Goal: Task Accomplishment & Management: Use online tool/utility

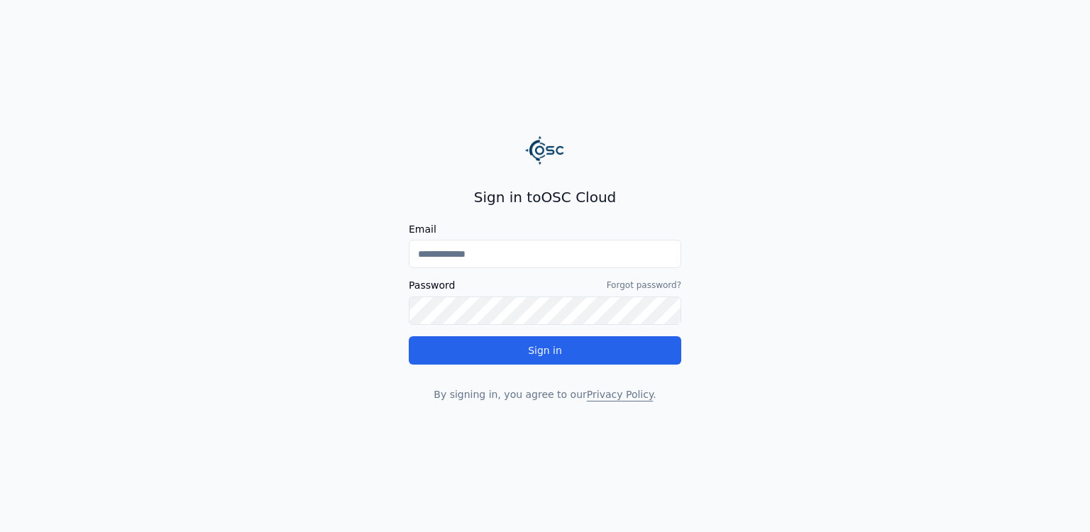
click at [635, 261] on input "Email" at bounding box center [545, 254] width 273 height 28
type input "**********"
click at [409, 336] on button "Sign in" at bounding box center [545, 350] width 273 height 28
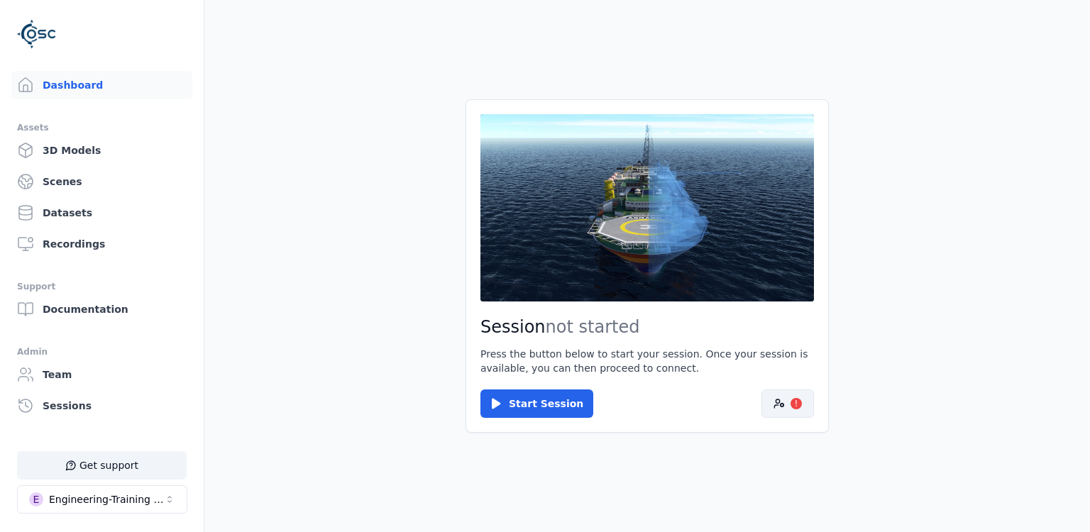
click at [795, 402] on div "!" at bounding box center [796, 403] width 11 height 11
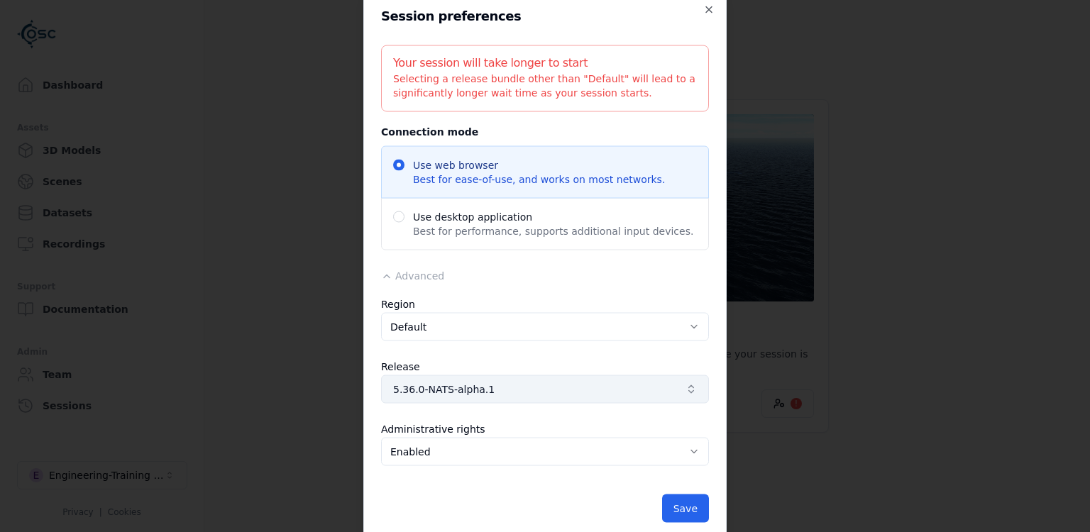
click at [522, 393] on span "5.36.0-NATS-alpha.1" at bounding box center [536, 390] width 287 height 14
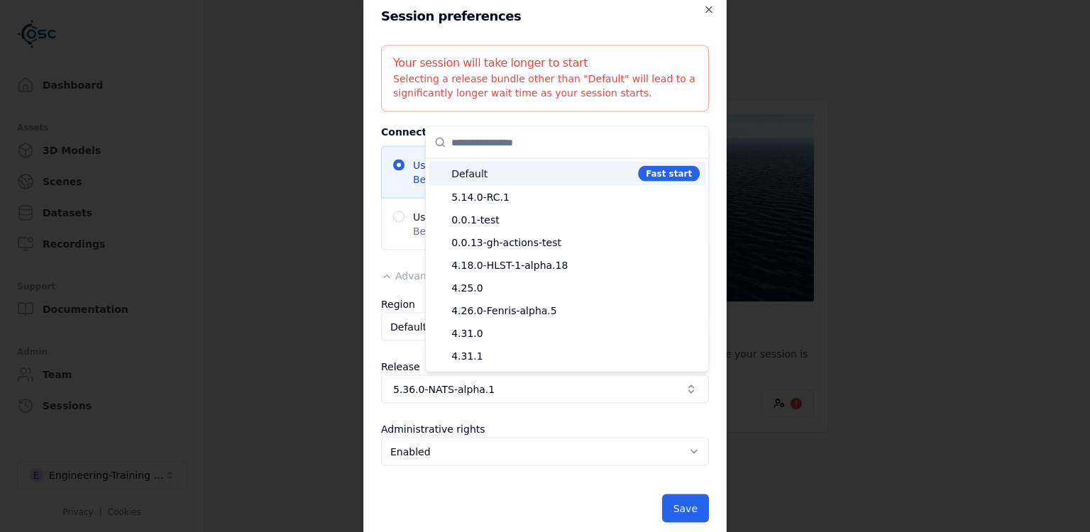
click at [504, 177] on span "Default" at bounding box center [541, 174] width 181 height 14
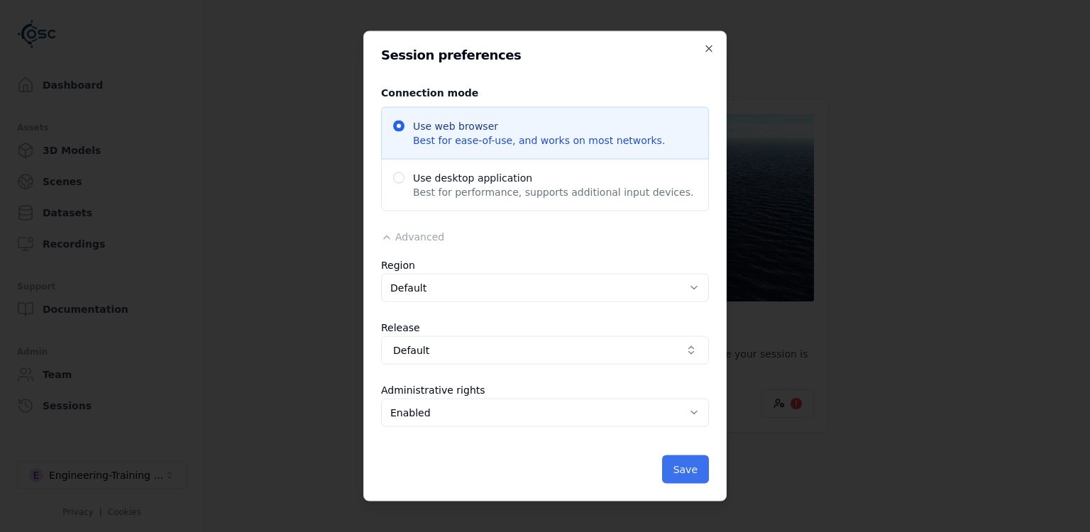
click at [684, 467] on button "Save" at bounding box center [685, 470] width 47 height 28
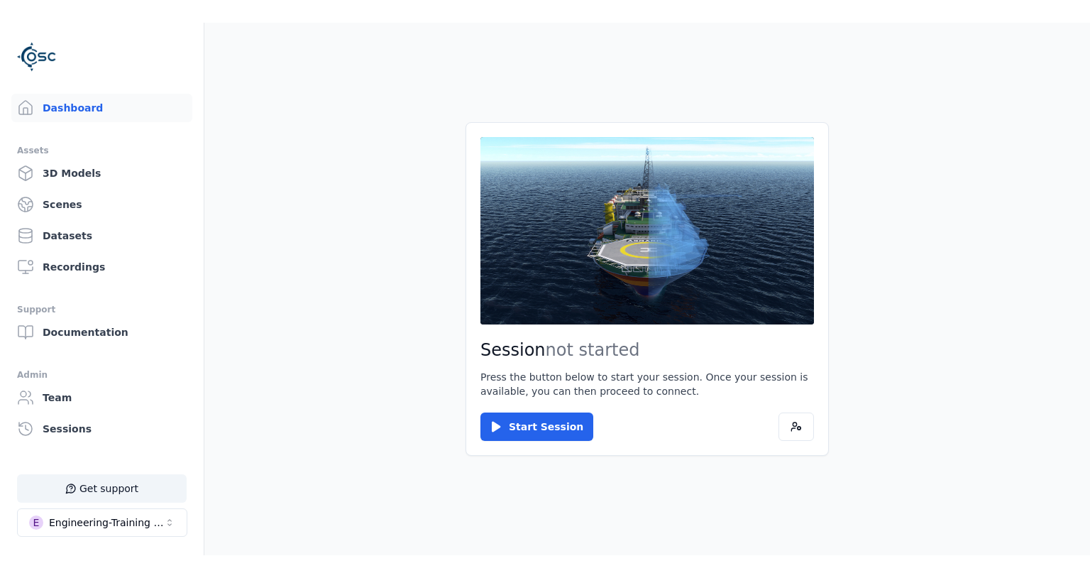
scroll to position [24, 0]
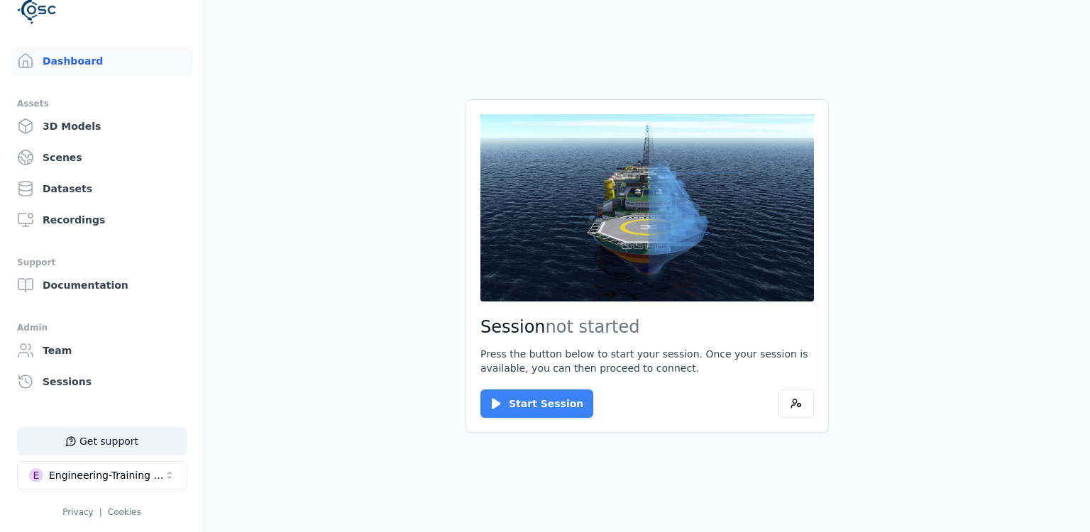
click at [529, 404] on button "Start Session" at bounding box center [537, 404] width 113 height 28
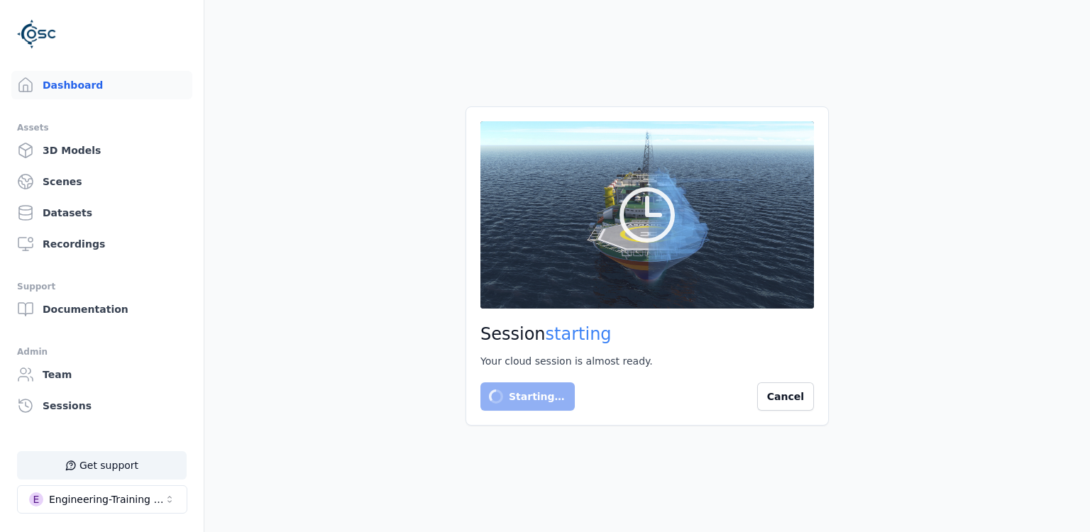
click at [411, 342] on main "Session starting Your cloud session is almost ready. Starting… Cancel" at bounding box center [647, 266] width 886 height 532
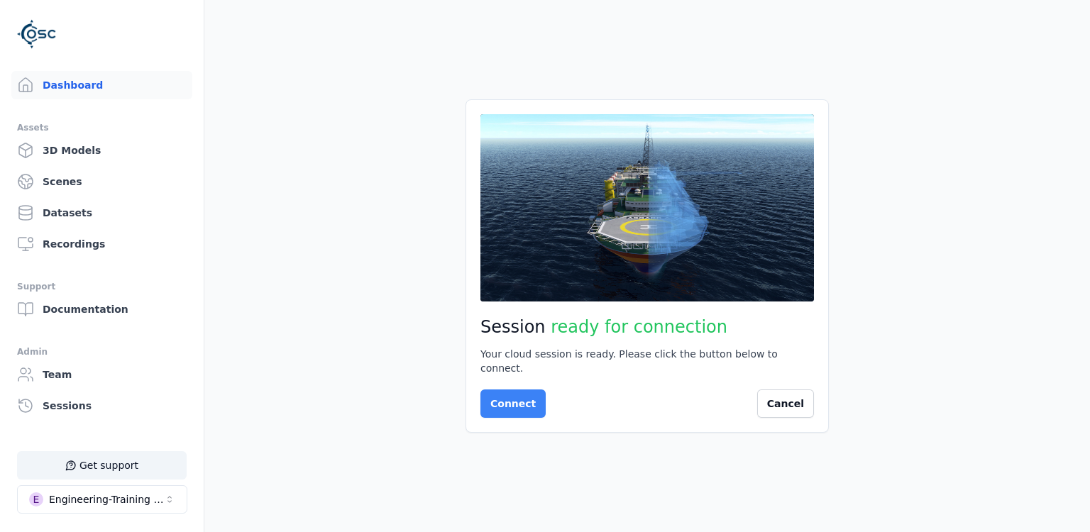
click at [526, 396] on button "Connect" at bounding box center [513, 404] width 65 height 28
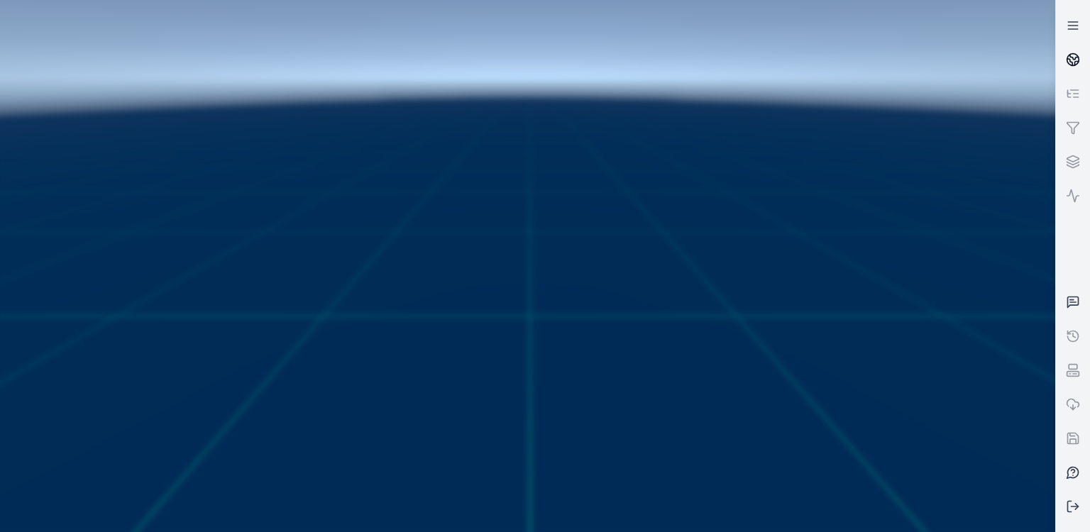
click at [1069, 59] on icon at bounding box center [1069, 62] width 5 height 6
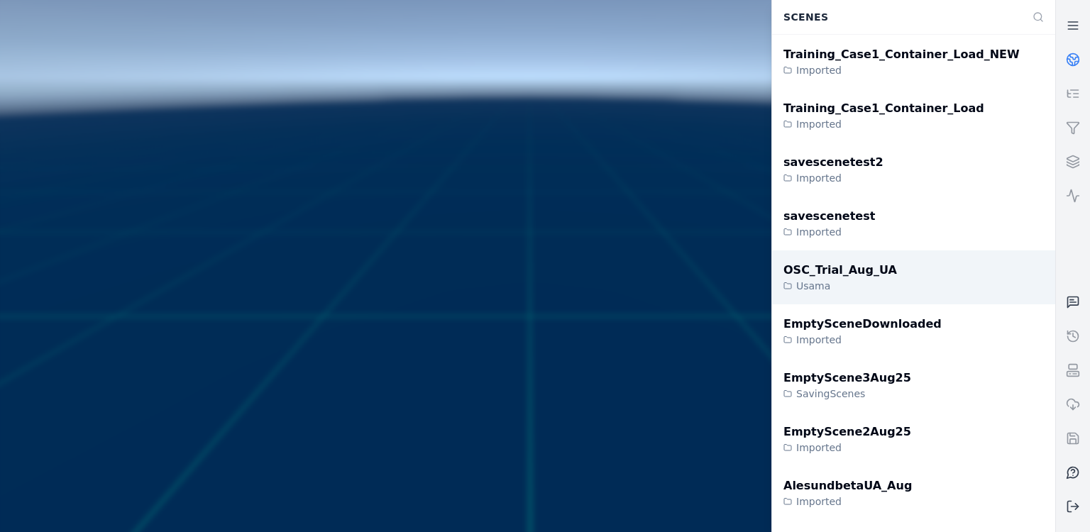
click at [902, 270] on div "OSC_Trial_Aug_UA Usama" at bounding box center [913, 278] width 283 height 54
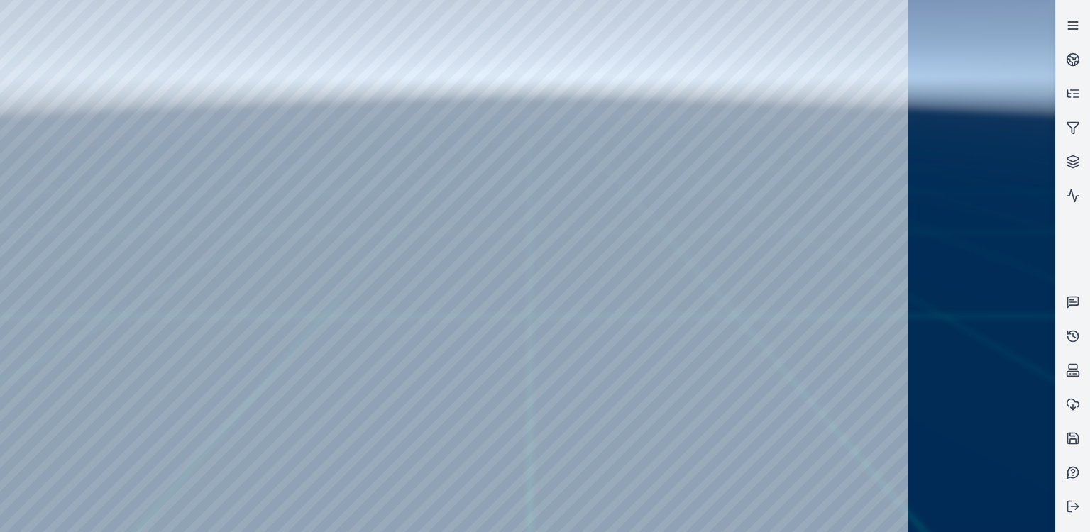
click at [1075, 26] on line at bounding box center [1072, 26] width 9 height 0
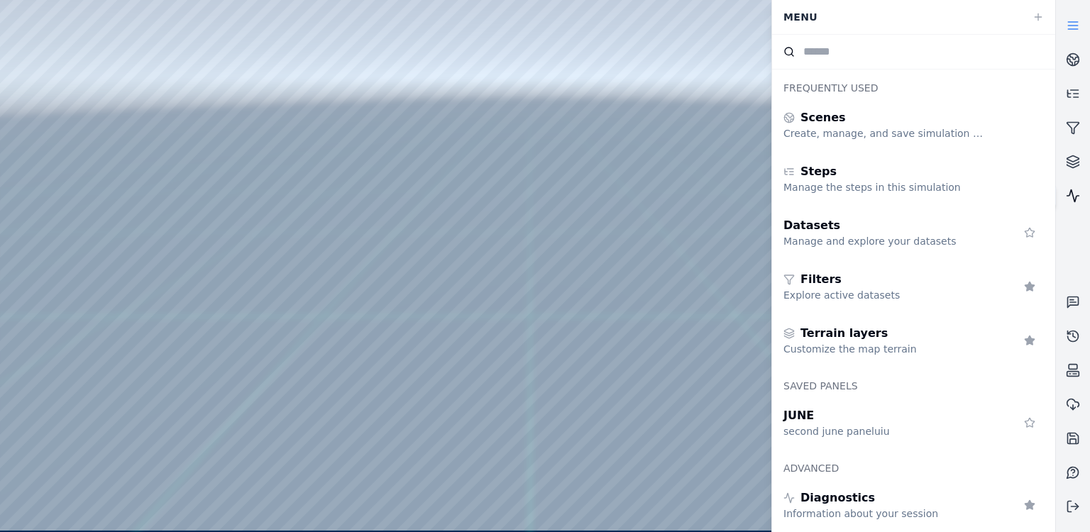
click at [1078, 192] on icon at bounding box center [1073, 196] width 14 height 14
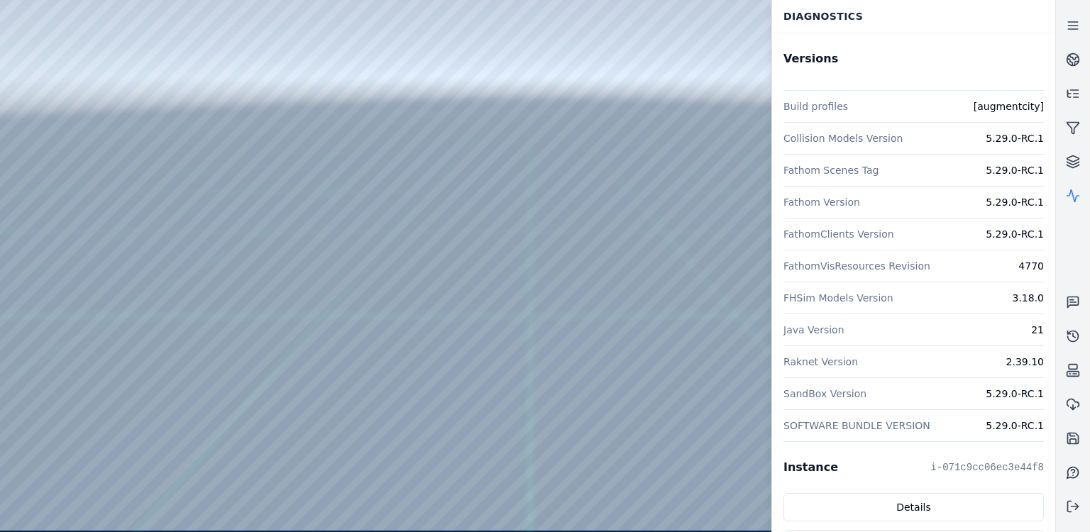
click at [938, 461] on pre "i-071c9cc06ec3e44f8" at bounding box center [988, 468] width 114 height 14
click at [874, 272] on dt "FathomVisResources Revision" at bounding box center [857, 266] width 147 height 14
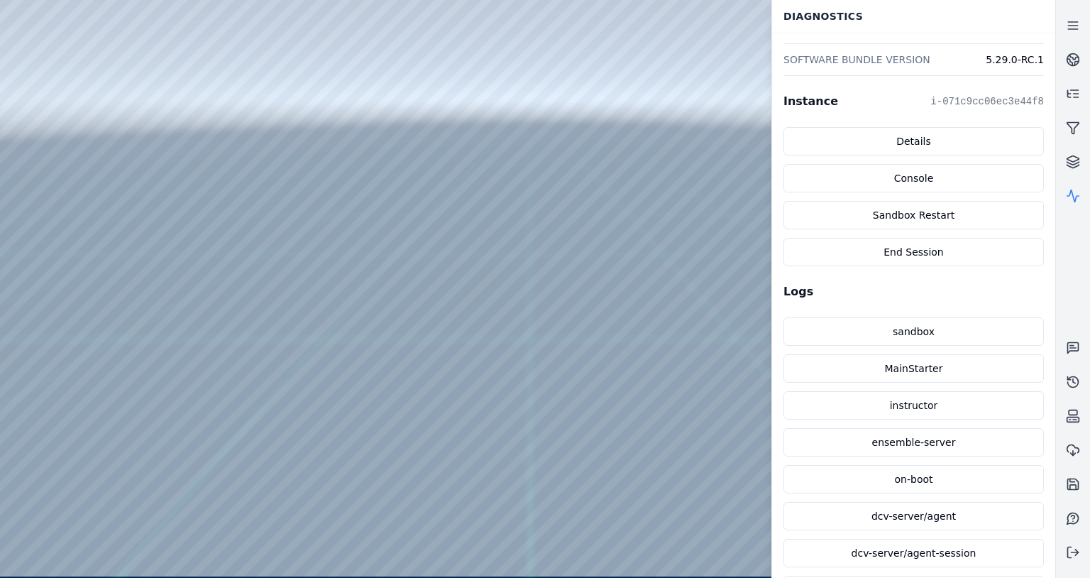
scroll to position [445, 0]
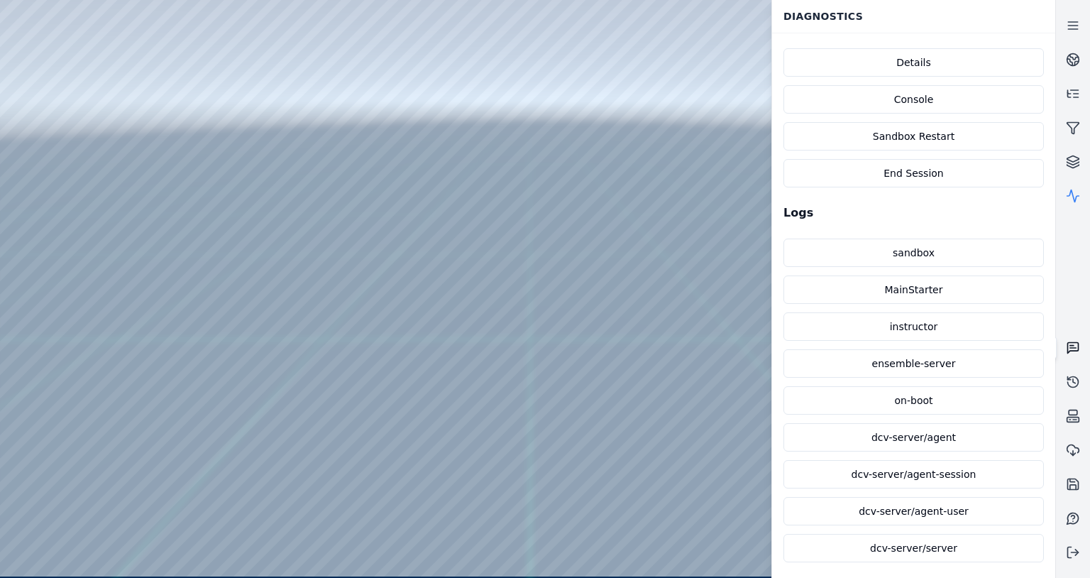
click at [1066, 350] on link at bounding box center [1073, 348] width 34 height 34
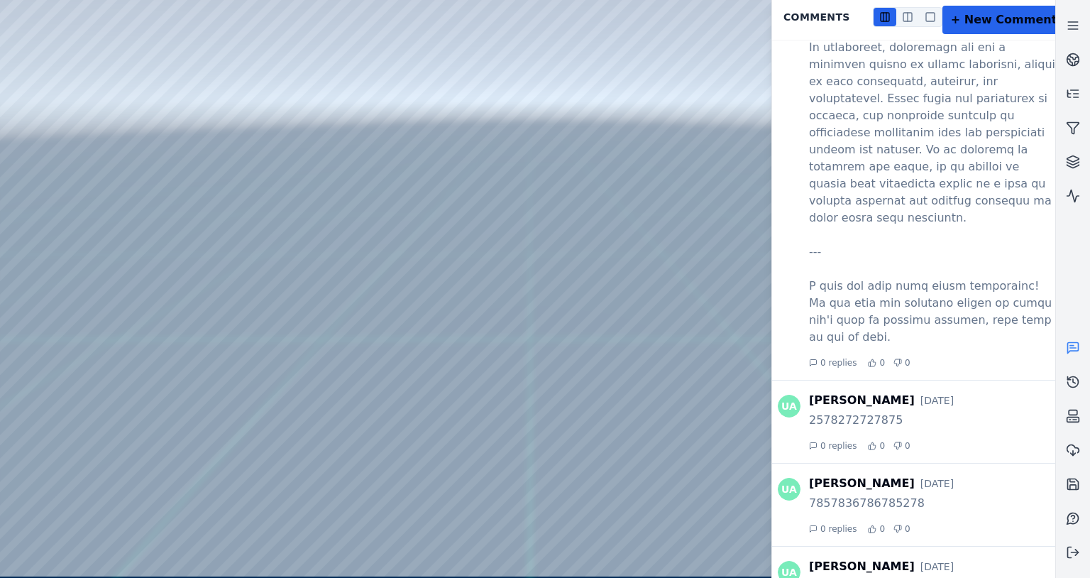
scroll to position [17000, 0]
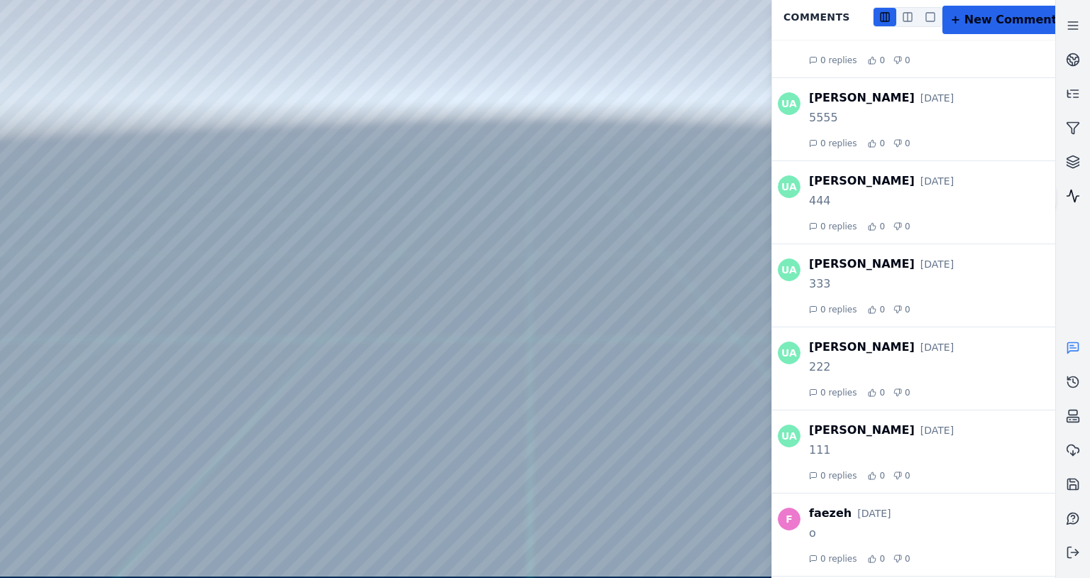
click at [1075, 192] on icon at bounding box center [1073, 196] width 14 height 14
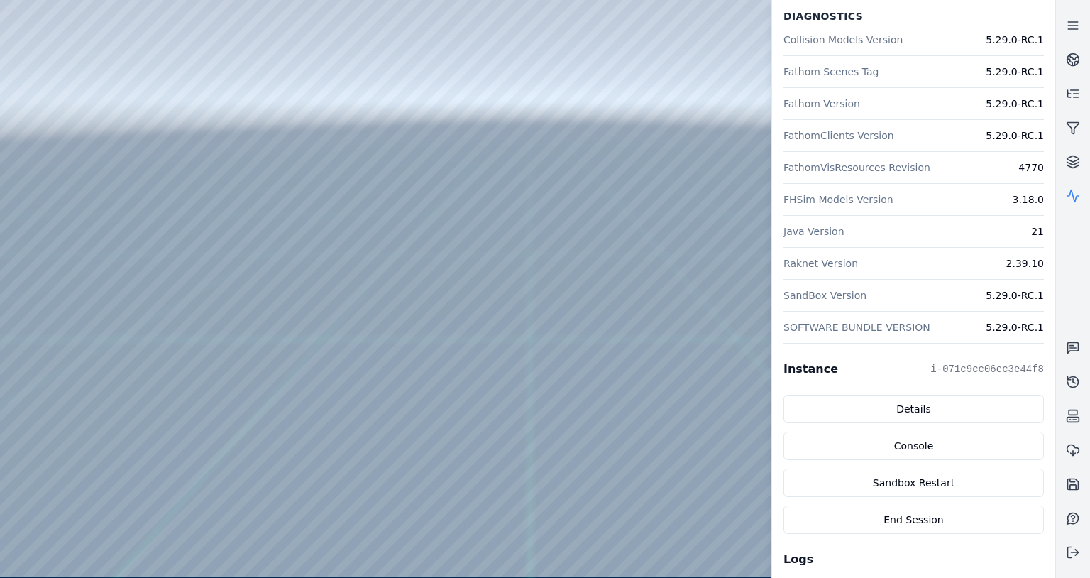
scroll to position [178, 0]
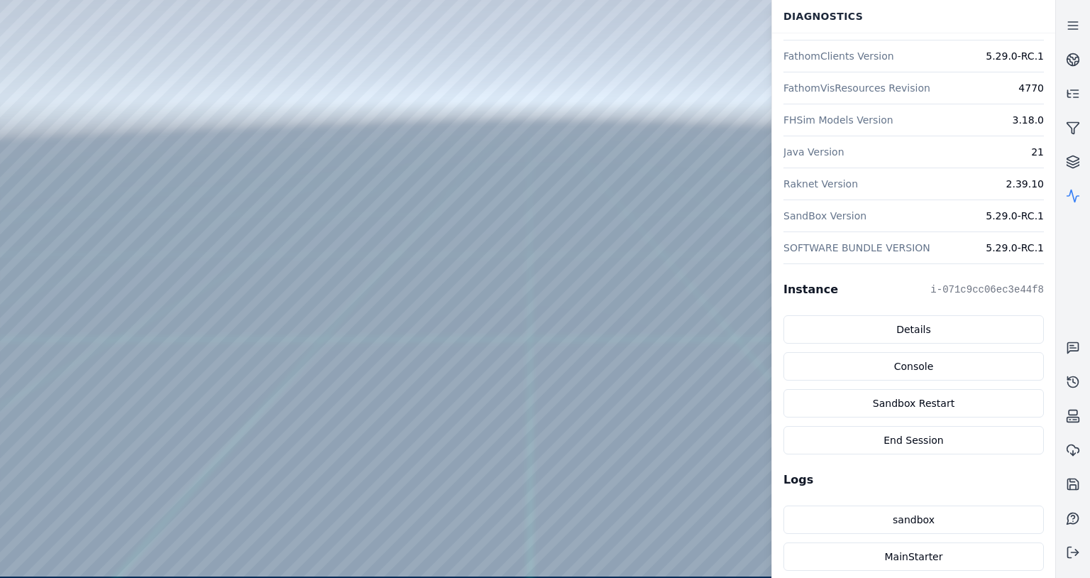
click at [67, 76] on div at bounding box center [527, 288] width 1055 height 576
click at [1072, 207] on link at bounding box center [1073, 196] width 34 height 34
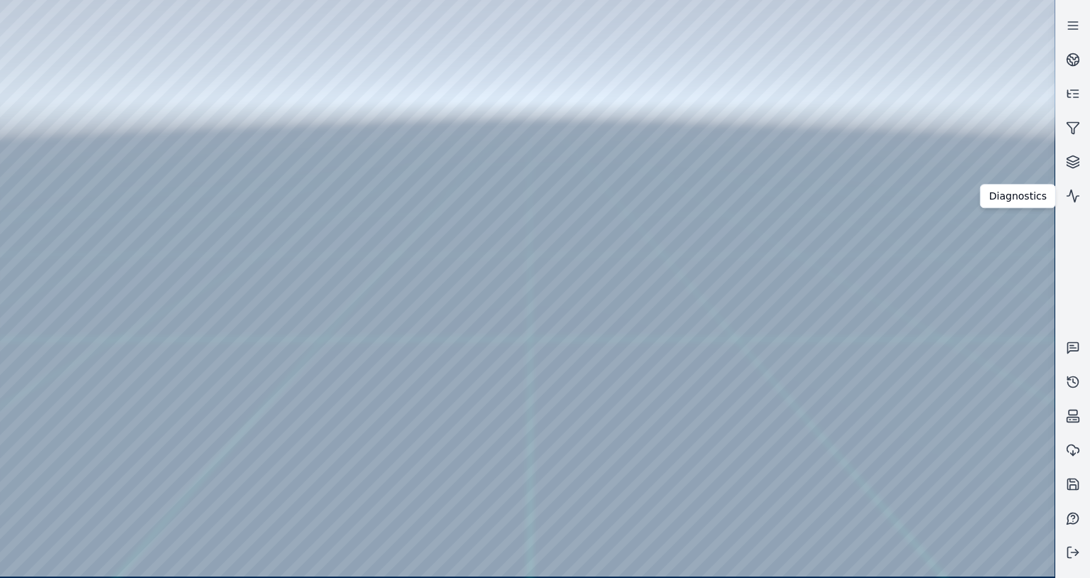
click at [310, 269] on div at bounding box center [527, 288] width 1055 height 576
click at [114, 50] on div at bounding box center [527, 288] width 1055 height 576
click at [48, 26] on div at bounding box center [527, 288] width 1055 height 576
click at [8, 33] on div at bounding box center [527, 288] width 1055 height 576
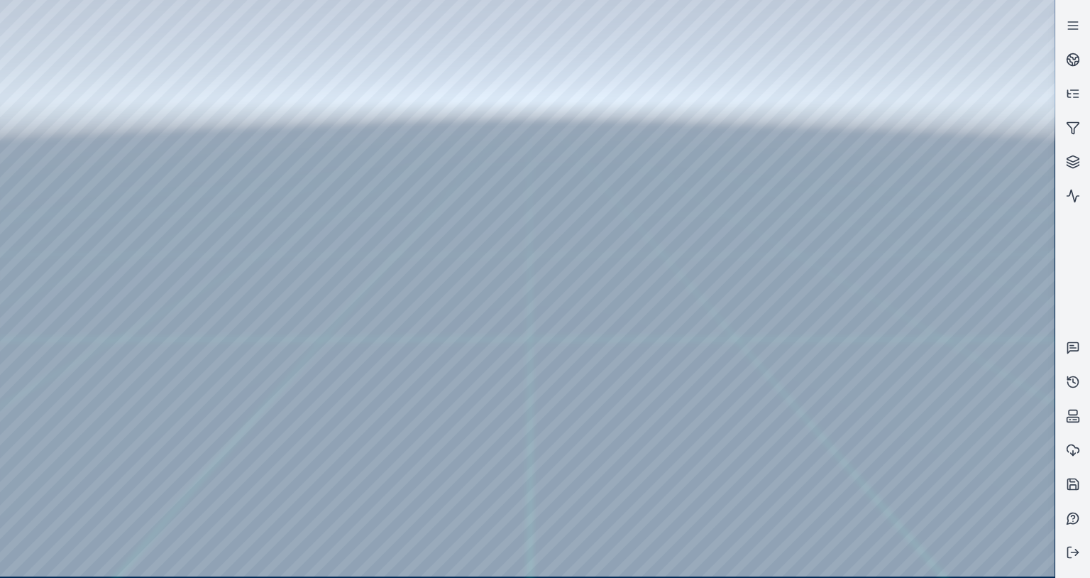
click at [36, 2] on div at bounding box center [527, 288] width 1055 height 576
click at [1, 7] on div at bounding box center [527, 288] width 1055 height 576
click at [5, 30] on div at bounding box center [527, 288] width 1055 height 576
click at [4, 45] on div at bounding box center [527, 288] width 1055 height 576
click at [147, 7] on div at bounding box center [527, 288] width 1055 height 576
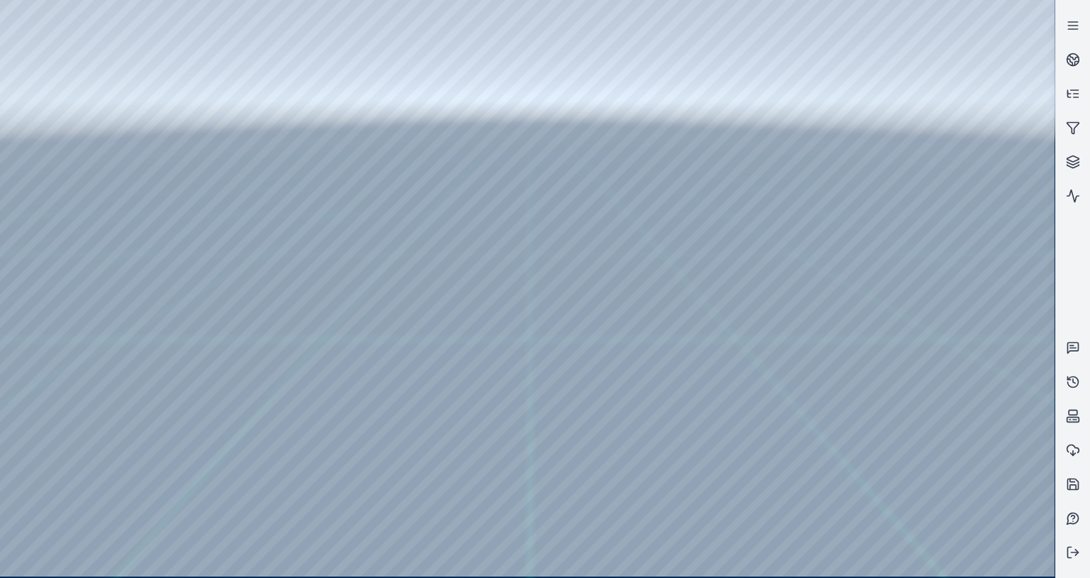
click at [342, 81] on div at bounding box center [527, 288] width 1055 height 576
click at [588, 176] on div at bounding box center [527, 288] width 1055 height 576
click at [297, 87] on div at bounding box center [527, 288] width 1055 height 576
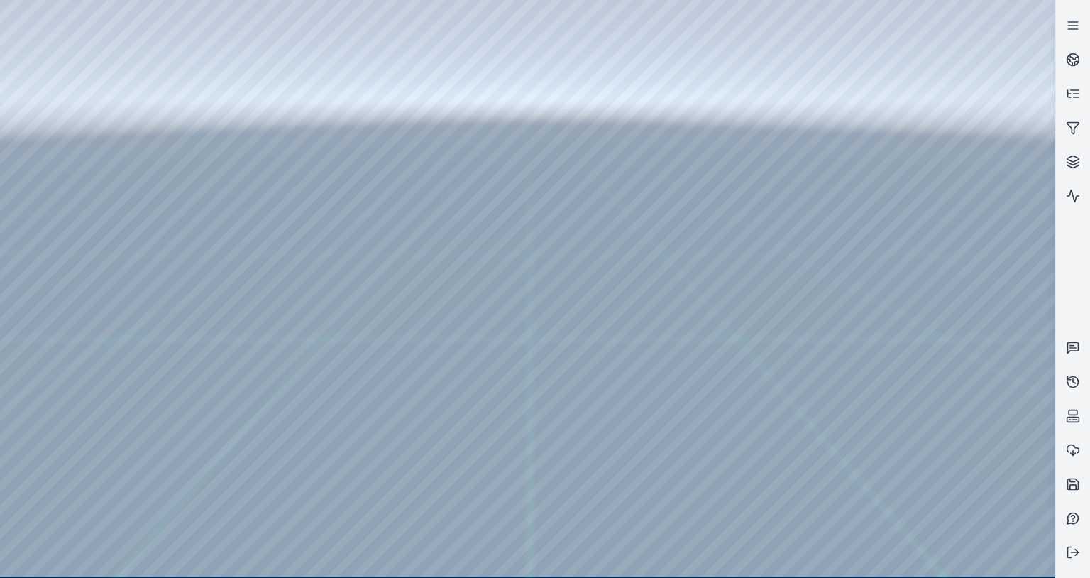
click at [297, 87] on div at bounding box center [527, 288] width 1055 height 576
drag, startPoint x: 340, startPoint y: 84, endPoint x: 239, endPoint y: 96, distance: 101.5
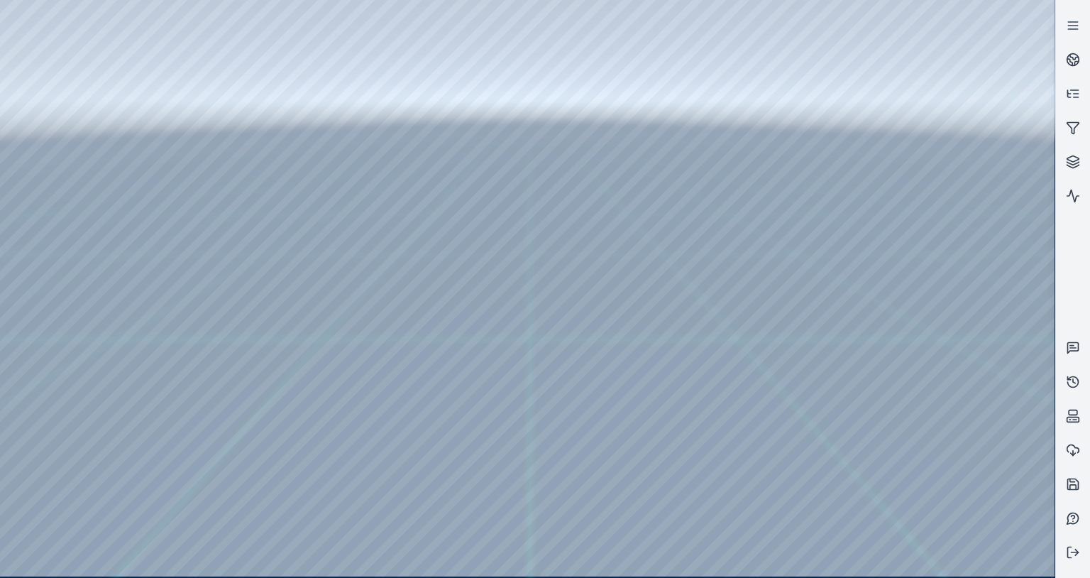
click at [239, 96] on div at bounding box center [527, 288] width 1055 height 576
click at [633, 483] on div at bounding box center [527, 288] width 1055 height 576
click at [1033, 532] on div at bounding box center [527, 288] width 1055 height 576
click at [892, 377] on div at bounding box center [527, 288] width 1055 height 576
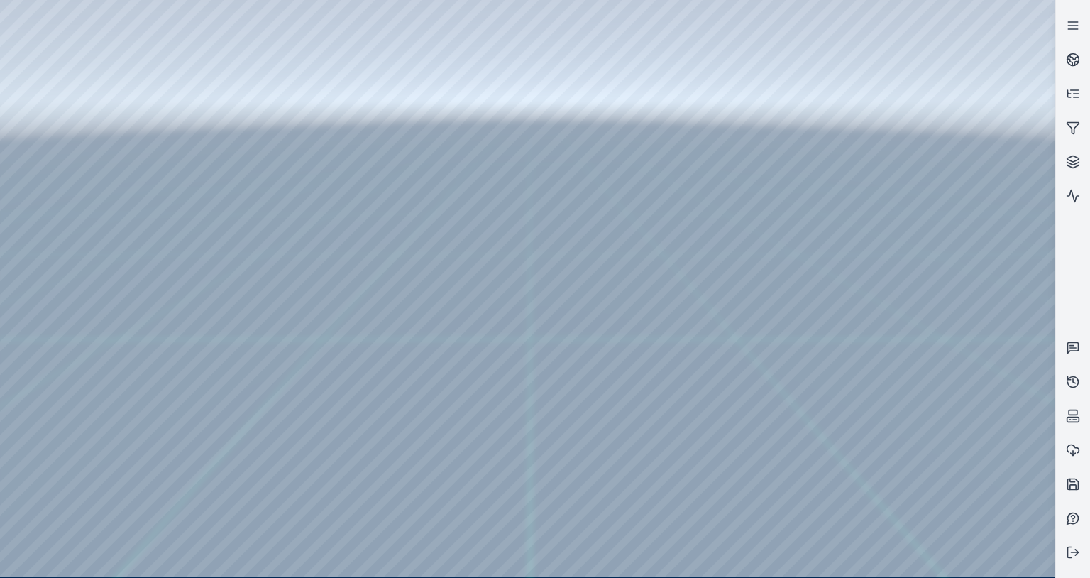
click at [892, 377] on div at bounding box center [527, 288] width 1055 height 576
click at [891, 376] on div at bounding box center [527, 288] width 1055 height 576
